Goal: Obtain resource: Obtain resource

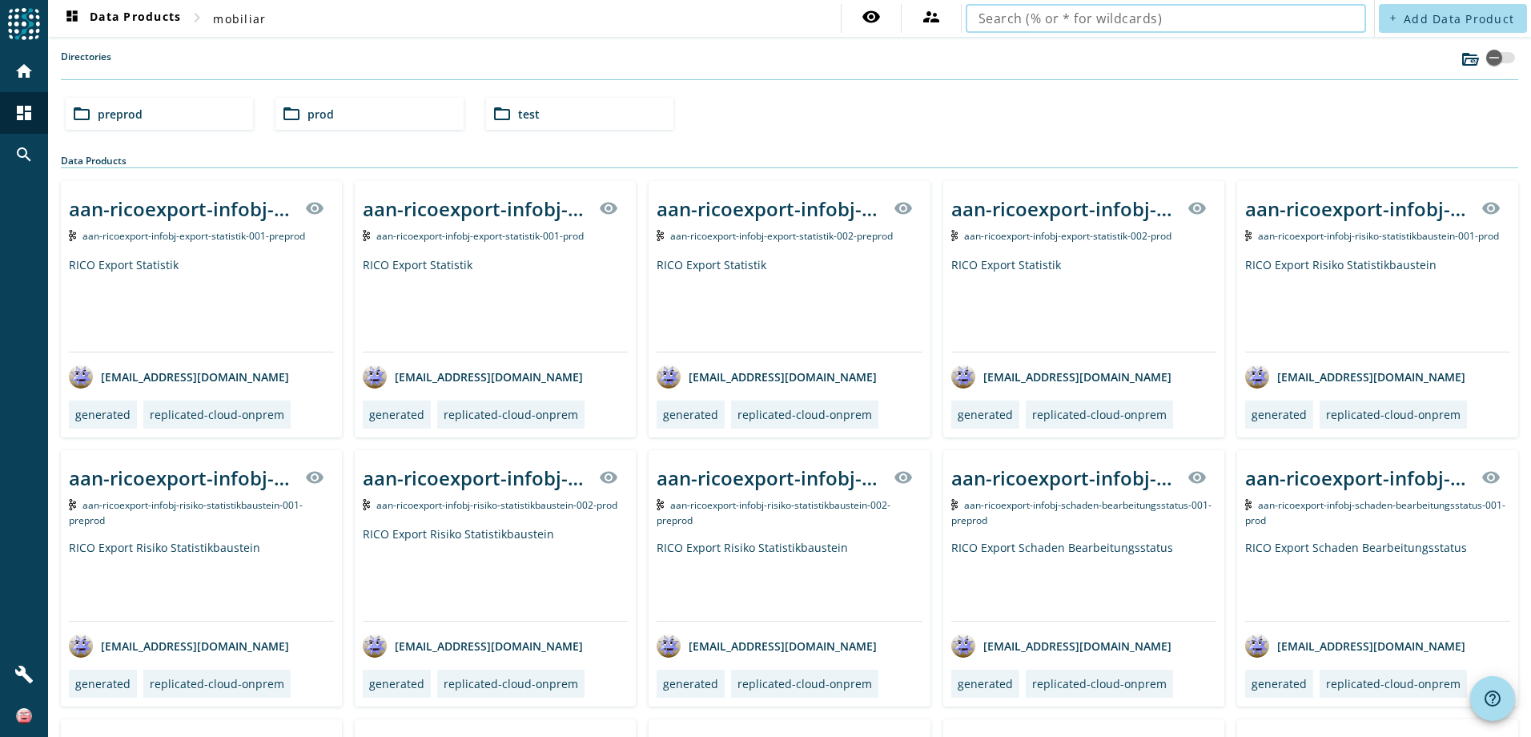
click at [1152, 20] on input "text" at bounding box center [1165, 18] width 375 height 19
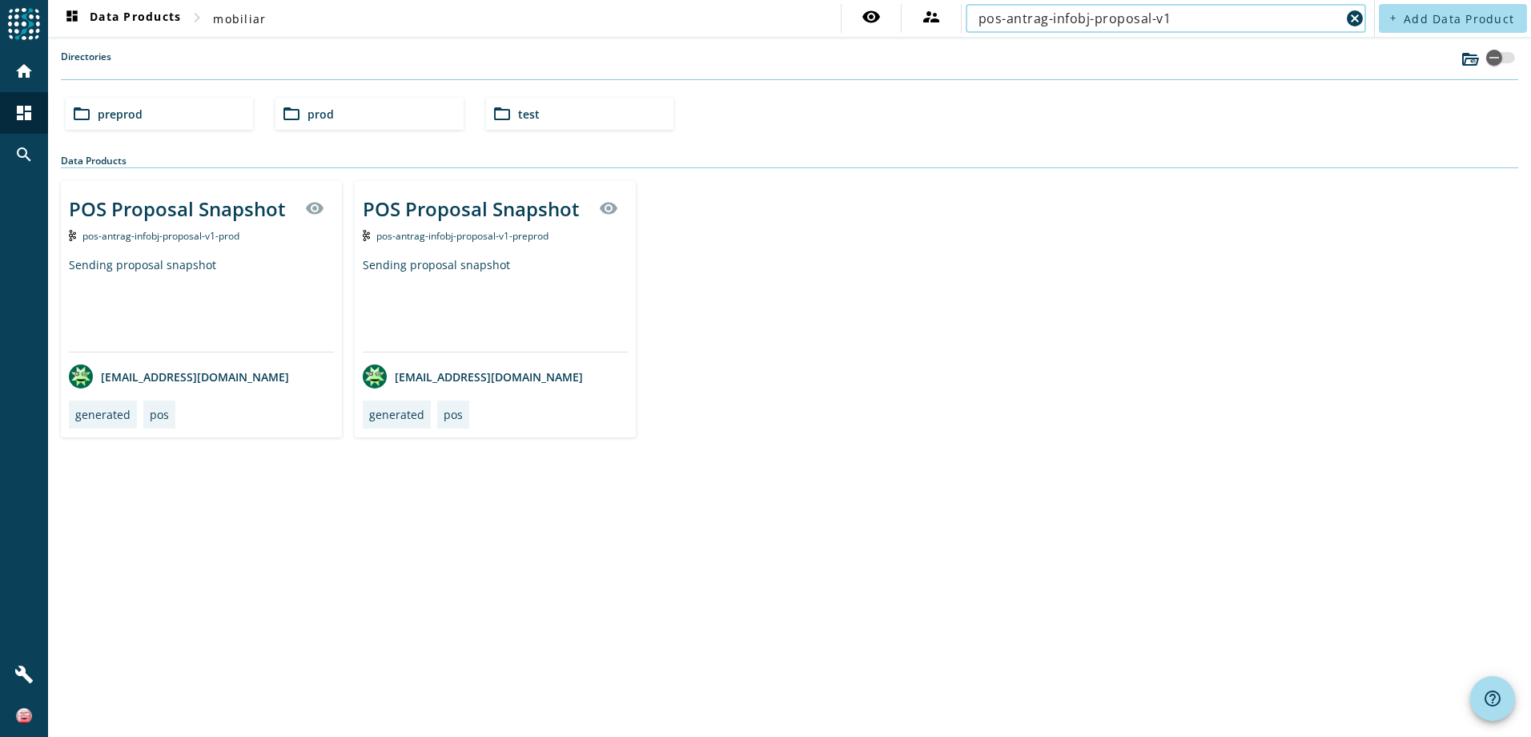
click at [1226, 7] on div "pos-antrag-infobj-proposal-v1" at bounding box center [1159, 18] width 362 height 29
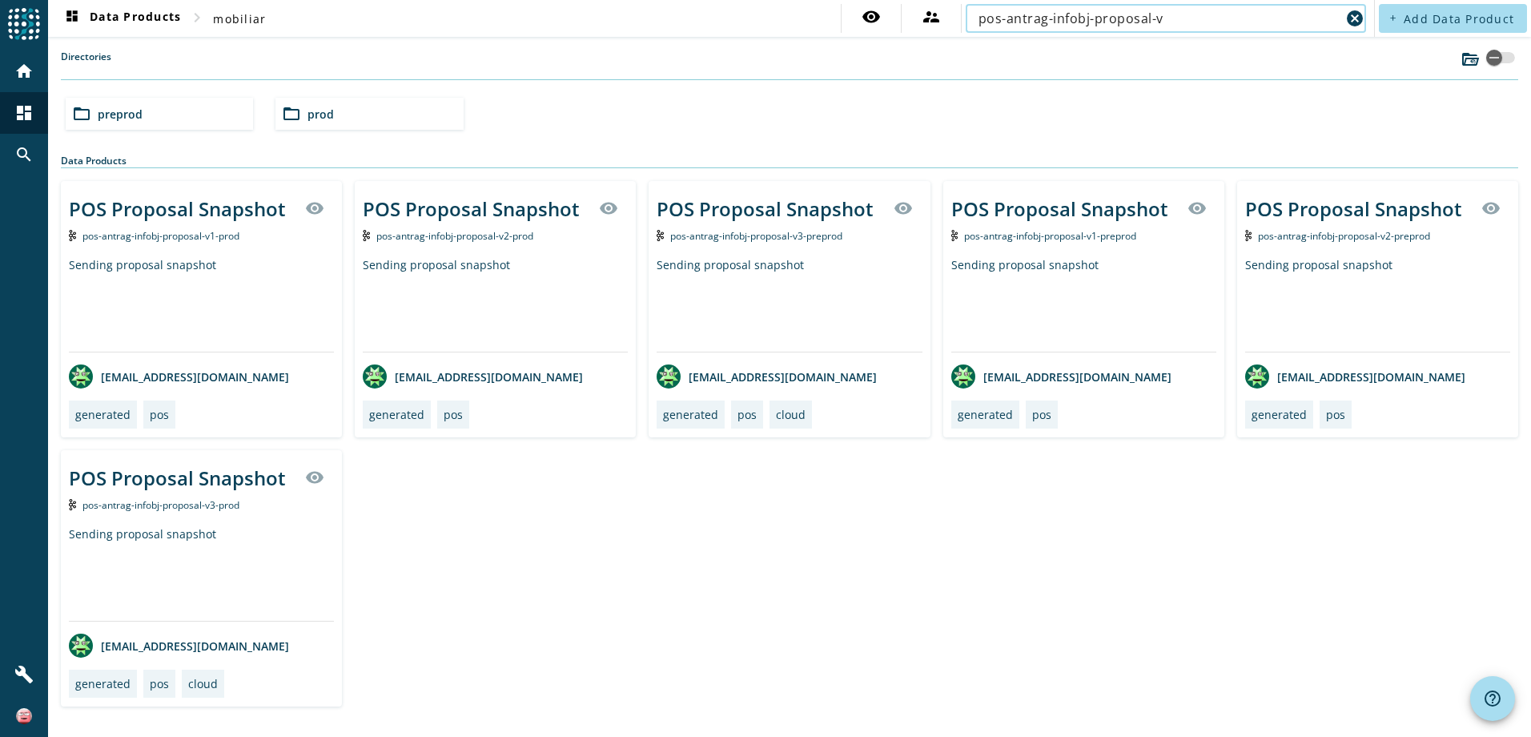
type input "pos-antrag-infobj-proposal-v"
click at [169, 107] on div "folder_open preprod" at bounding box center [159, 114] width 187 height 32
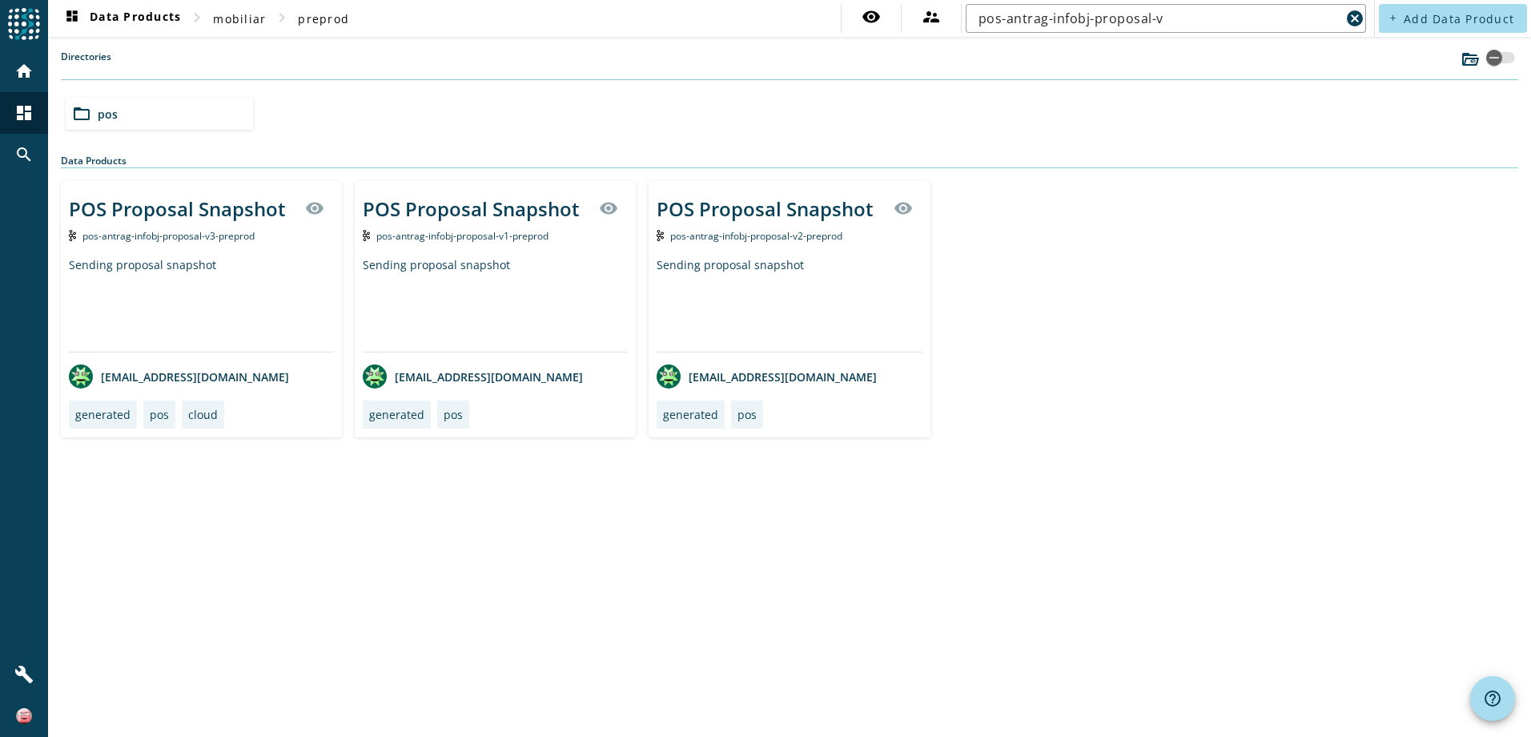
click at [500, 231] on span "pos-antrag-infobj-proposal-v1-preprod" at bounding box center [462, 236] width 172 height 14
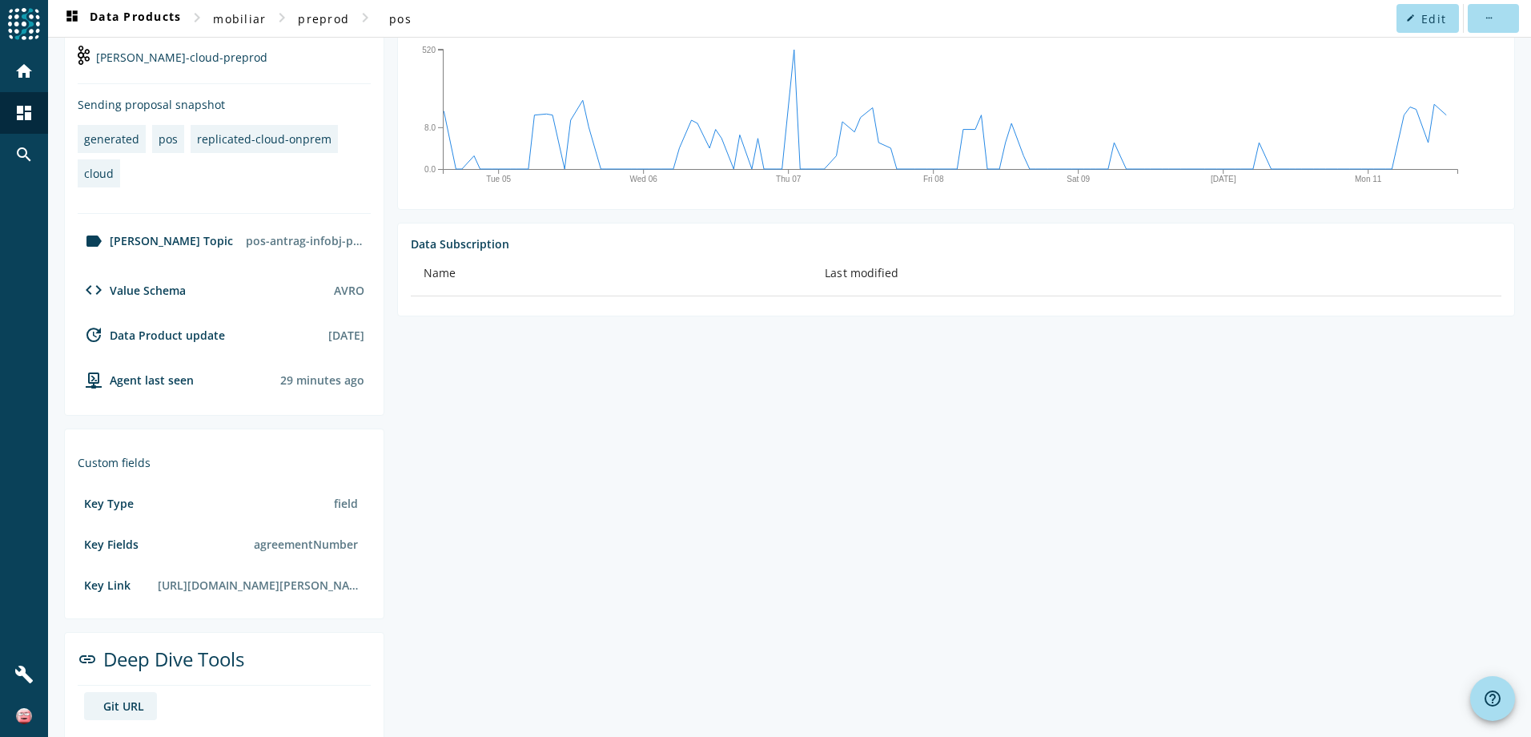
scroll to position [368, 0]
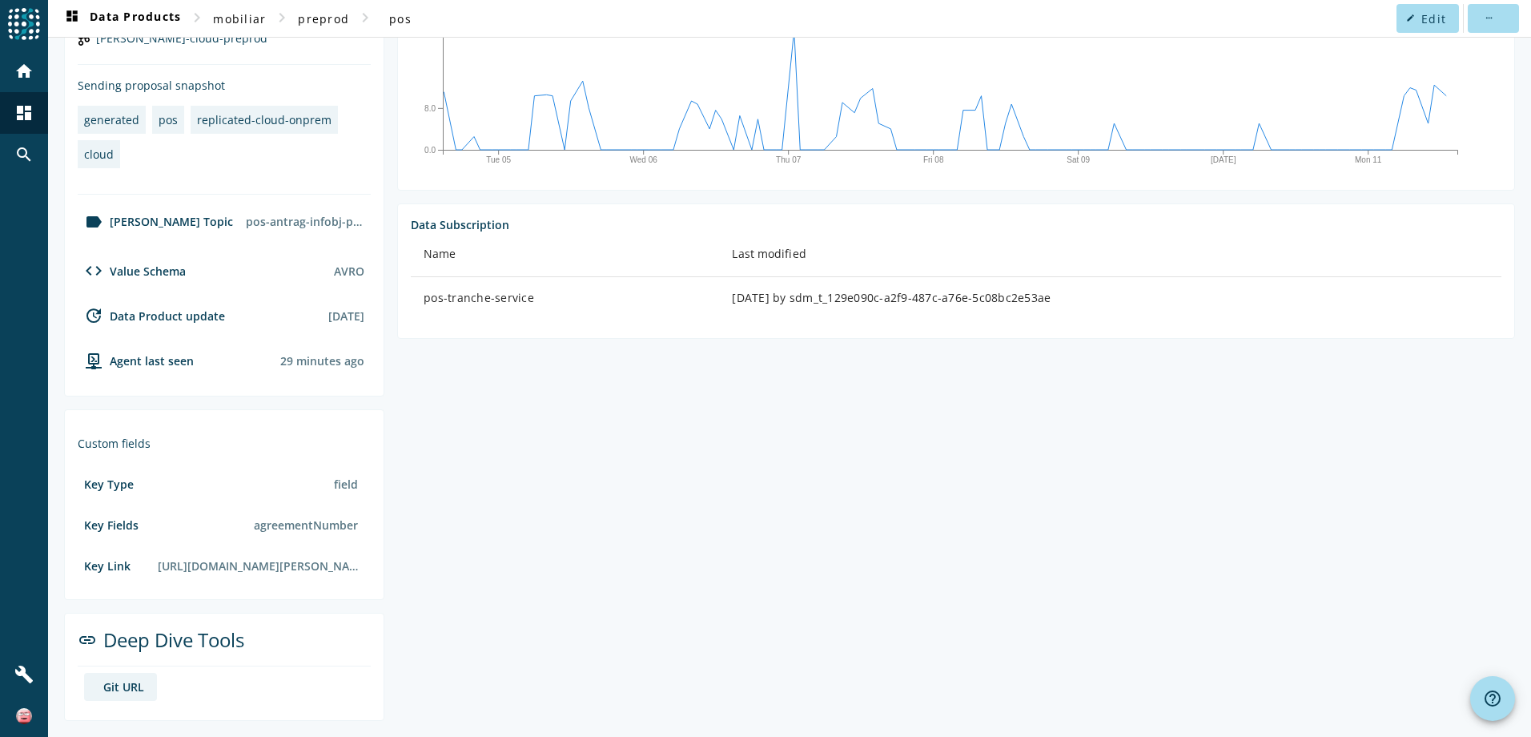
click at [137, 685] on div "Git URL" at bounding box center [123, 686] width 41 height 15
